Goal: Transaction & Acquisition: Purchase product/service

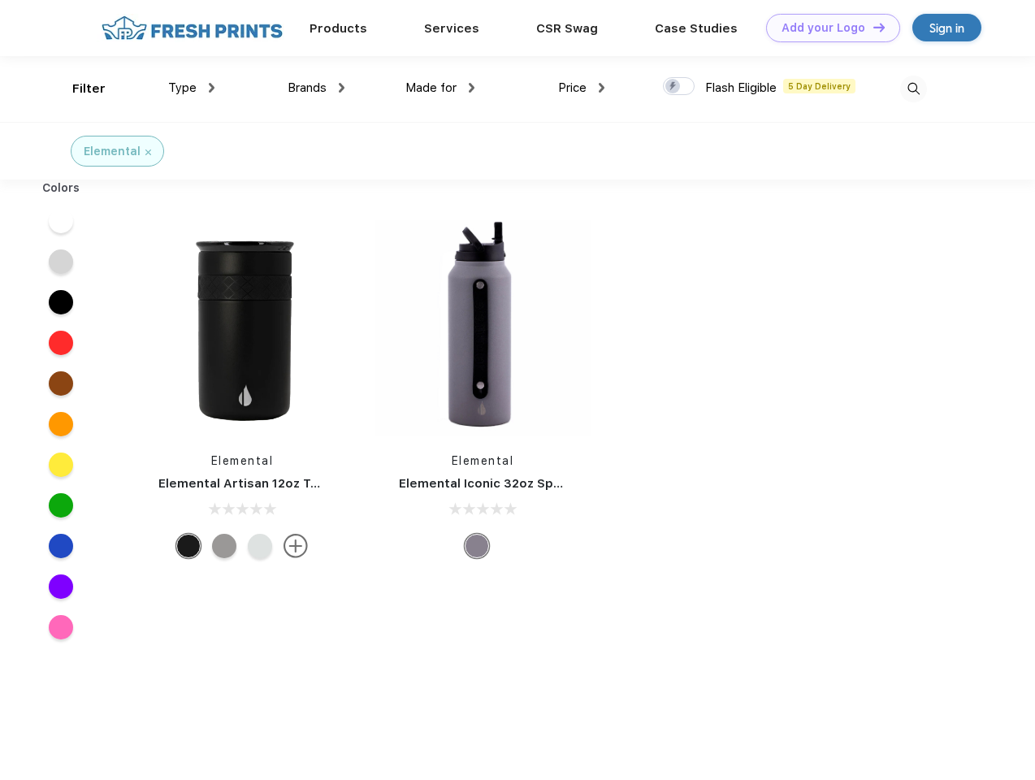
click at [827, 28] on link "Add your Logo Design Tool" at bounding box center [833, 28] width 134 height 28
click at [0, 0] on div "Design Tool" at bounding box center [0, 0] width 0 height 0
click at [872, 27] on link "Add your Logo Design Tool" at bounding box center [833, 28] width 134 height 28
click at [78, 89] on div "Filter" at bounding box center [88, 89] width 33 height 19
click at [192, 88] on span "Type" at bounding box center [182, 87] width 28 height 15
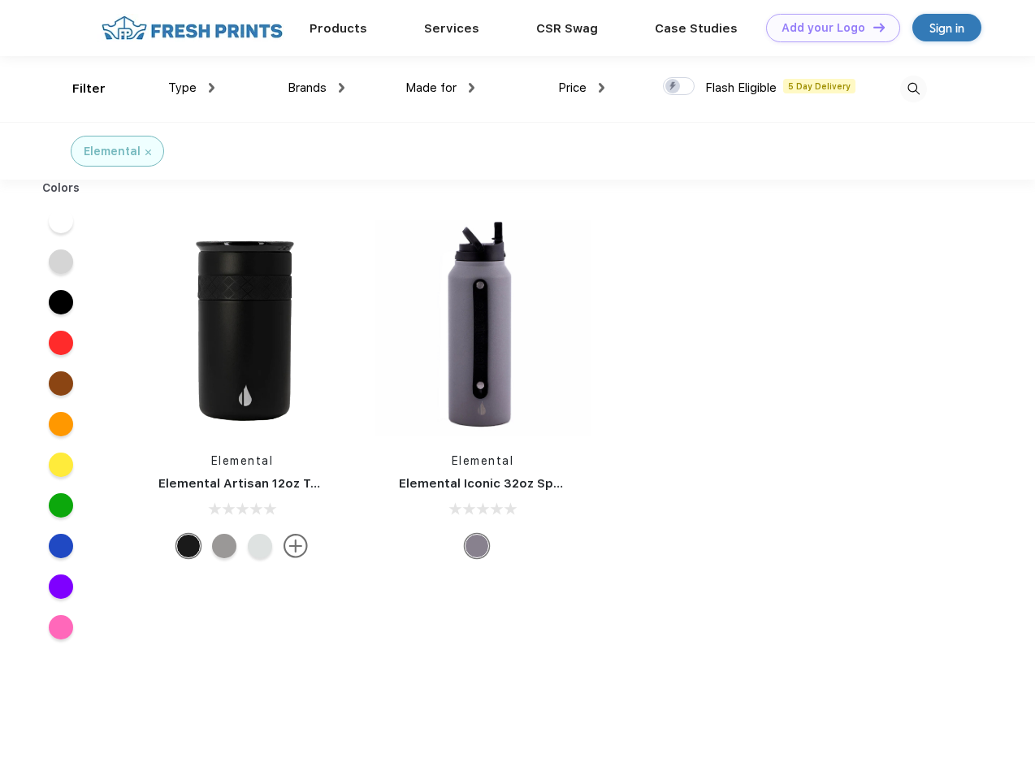
click at [316, 88] on span "Brands" at bounding box center [307, 87] width 39 height 15
click at [440, 88] on span "Made for" at bounding box center [431, 87] width 51 height 15
click at [582, 88] on span "Price" at bounding box center [572, 87] width 28 height 15
click at [679, 87] on div at bounding box center [679, 86] width 32 height 18
click at [674, 87] on input "checkbox" at bounding box center [668, 81] width 11 height 11
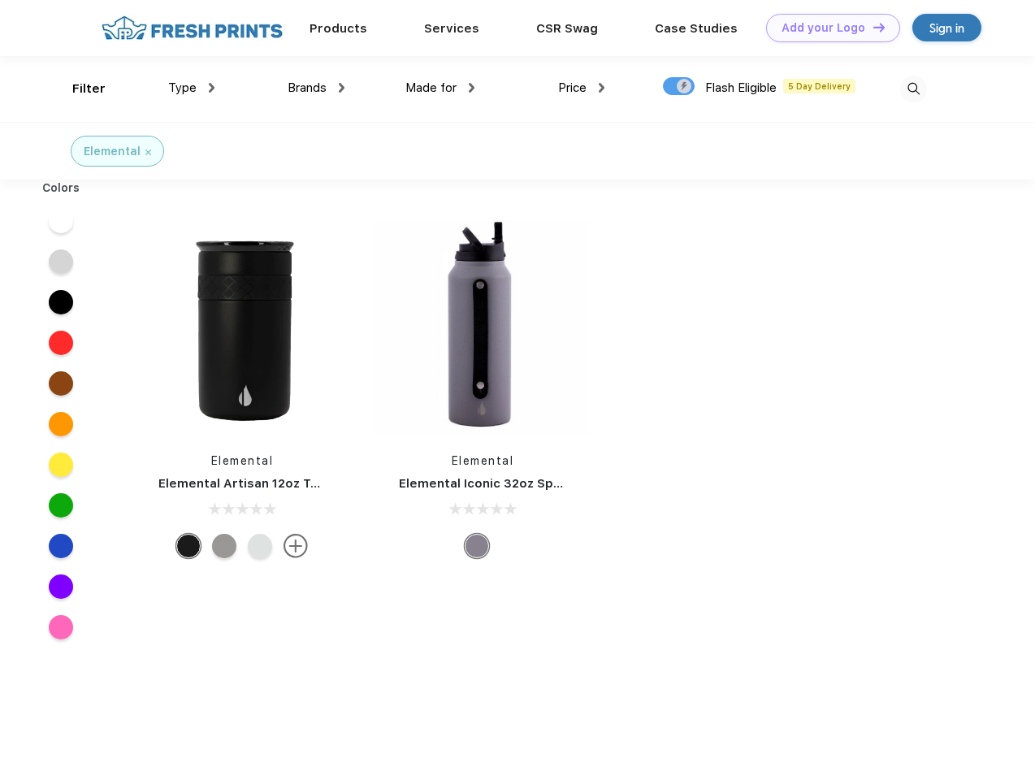
click at [913, 89] on img at bounding box center [913, 89] width 27 height 27
